Goal: Task Accomplishment & Management: Use online tool/utility

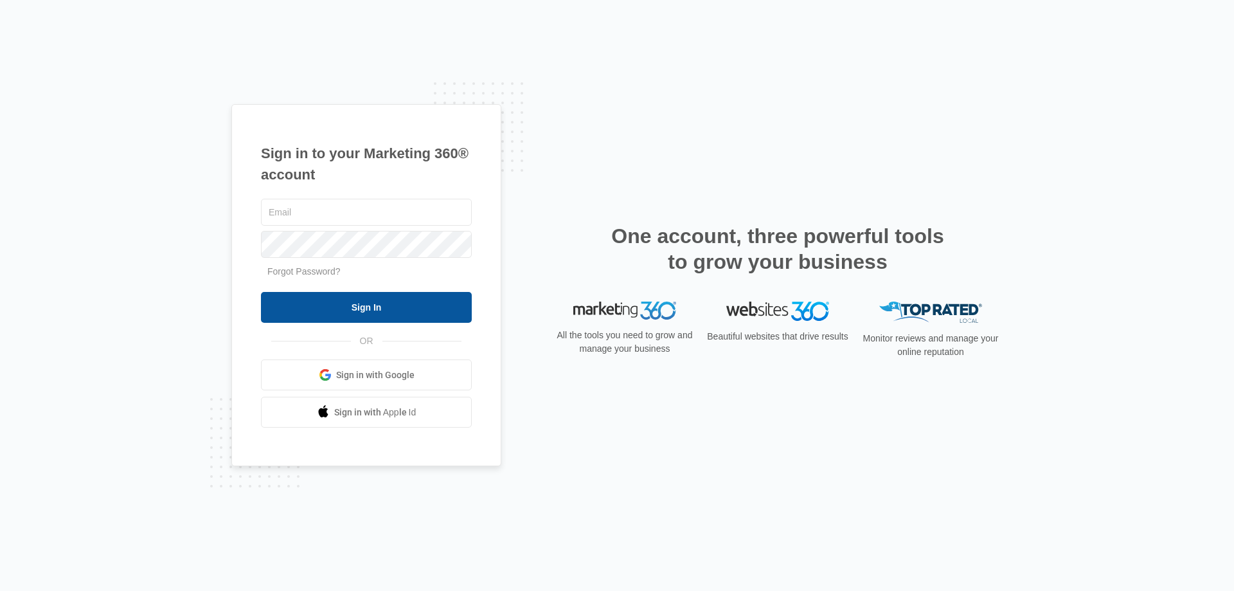
type input "[EMAIL_ADDRESS][DOMAIN_NAME]"
click at [348, 307] on input "Sign In" at bounding box center [366, 307] width 211 height 31
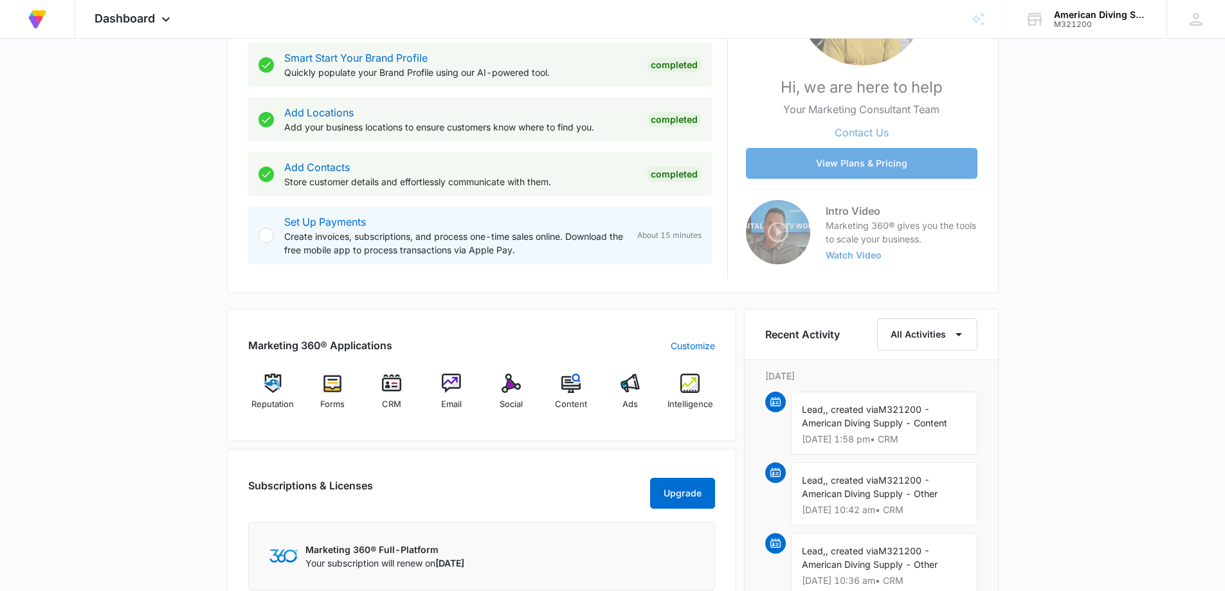
scroll to position [257, 0]
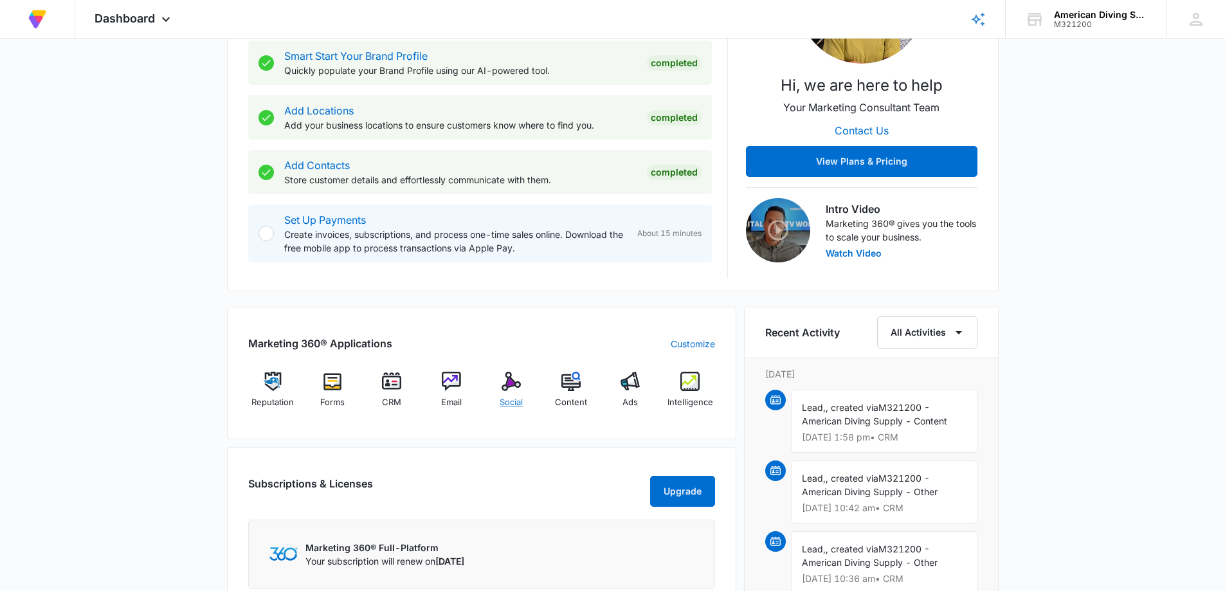
click at [510, 388] on img at bounding box center [510, 381] width 19 height 19
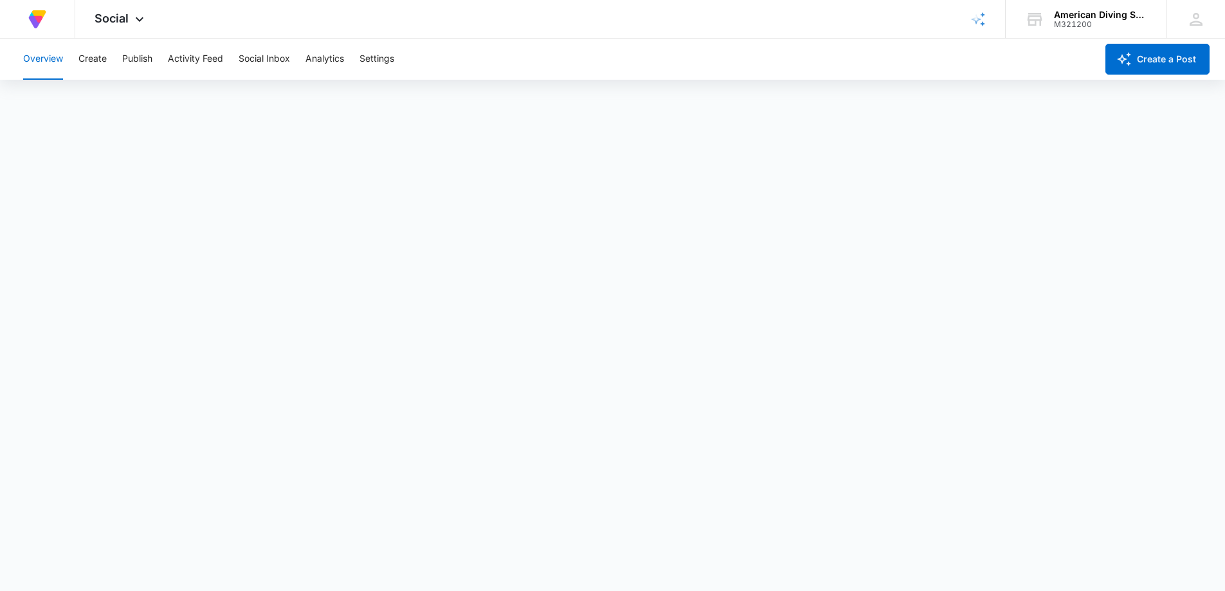
scroll to position [3, 0]
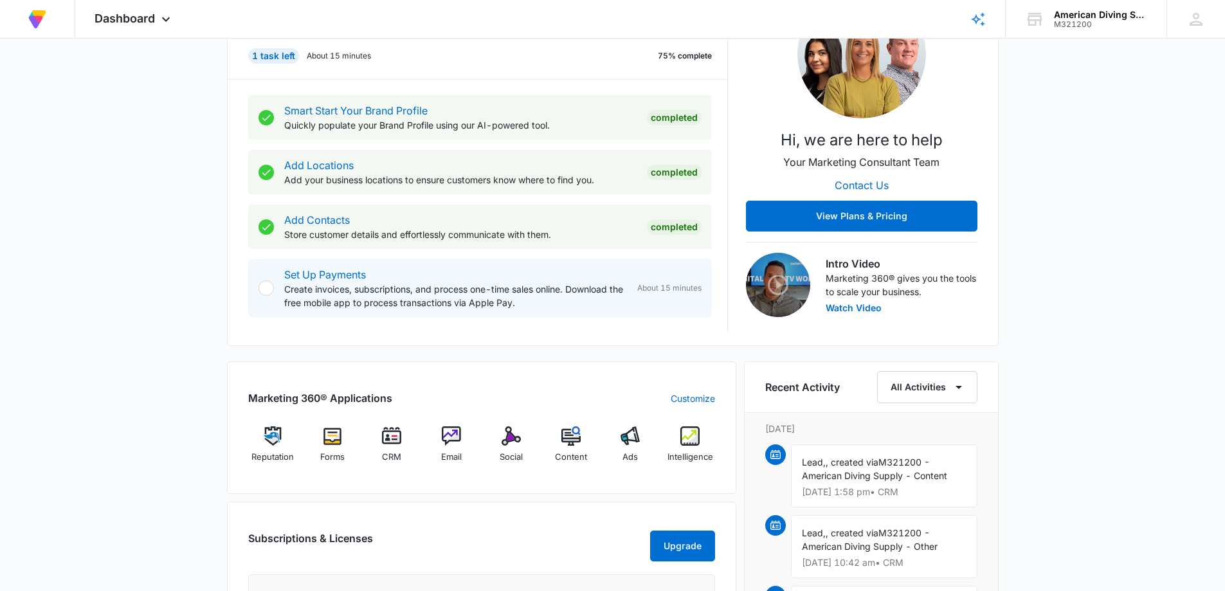
scroll to position [330, 0]
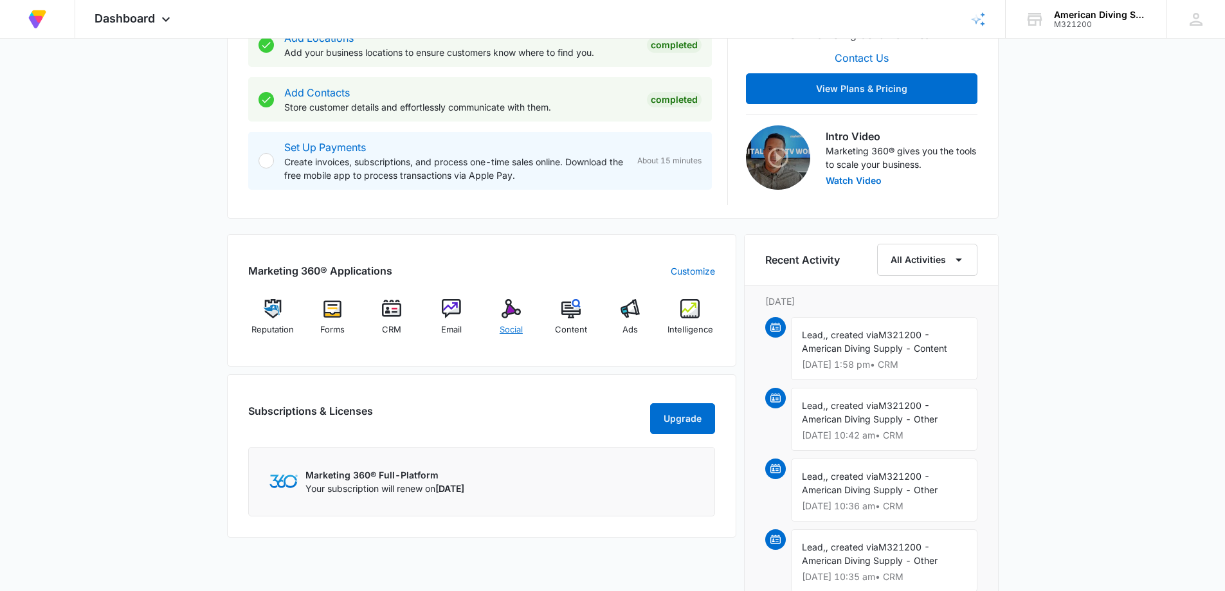
click at [519, 316] on img at bounding box center [510, 308] width 19 height 19
